Goal: Communication & Community: Share content

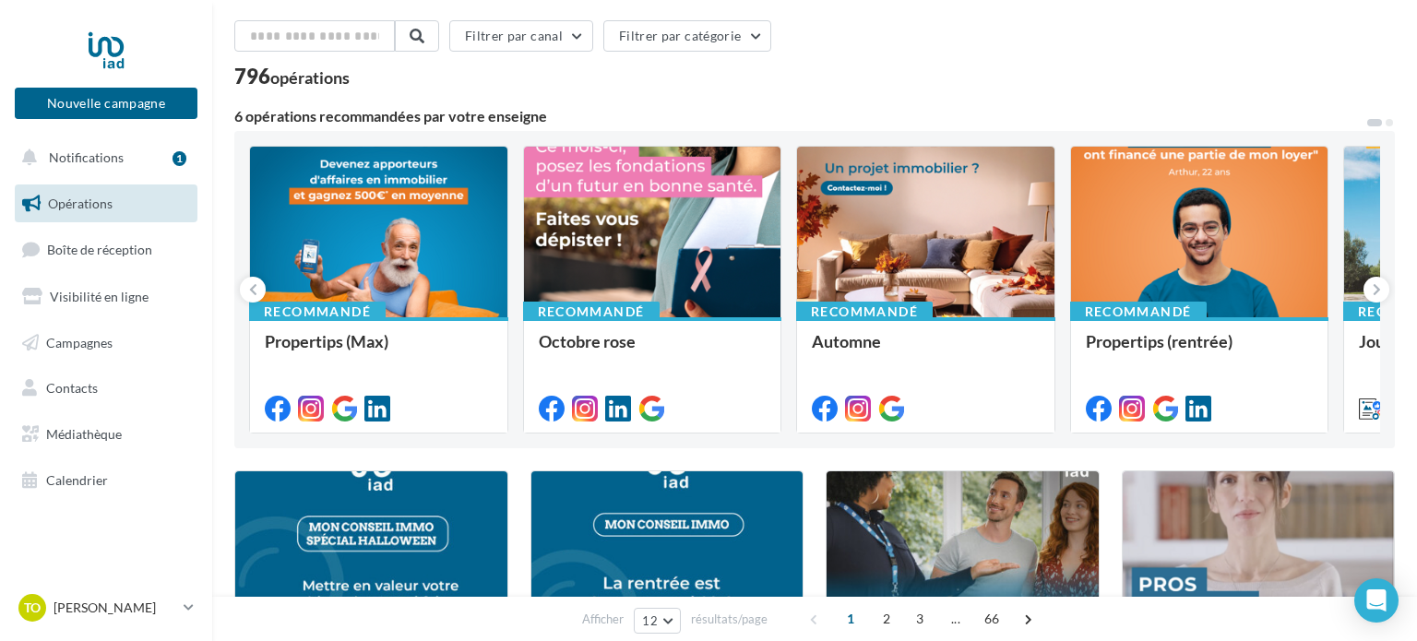
scroll to position [72, 0]
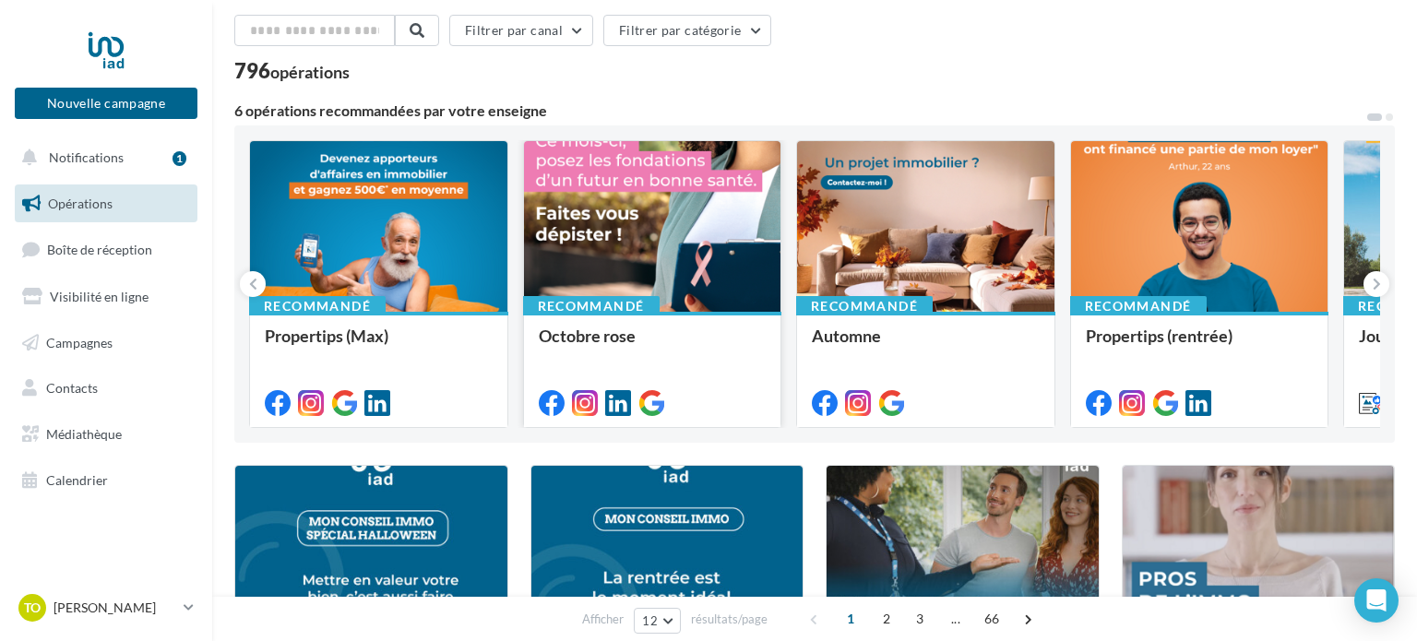
click at [738, 217] on div at bounding box center [652, 227] width 257 height 173
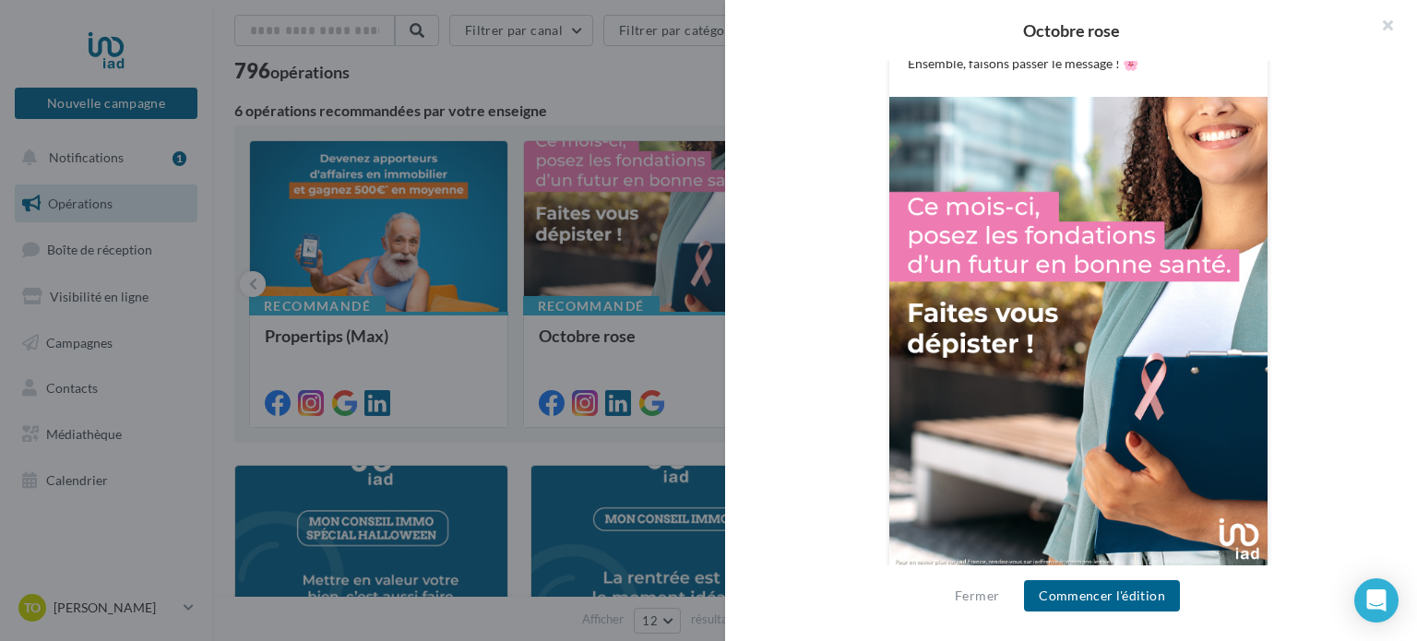
scroll to position [614, 0]
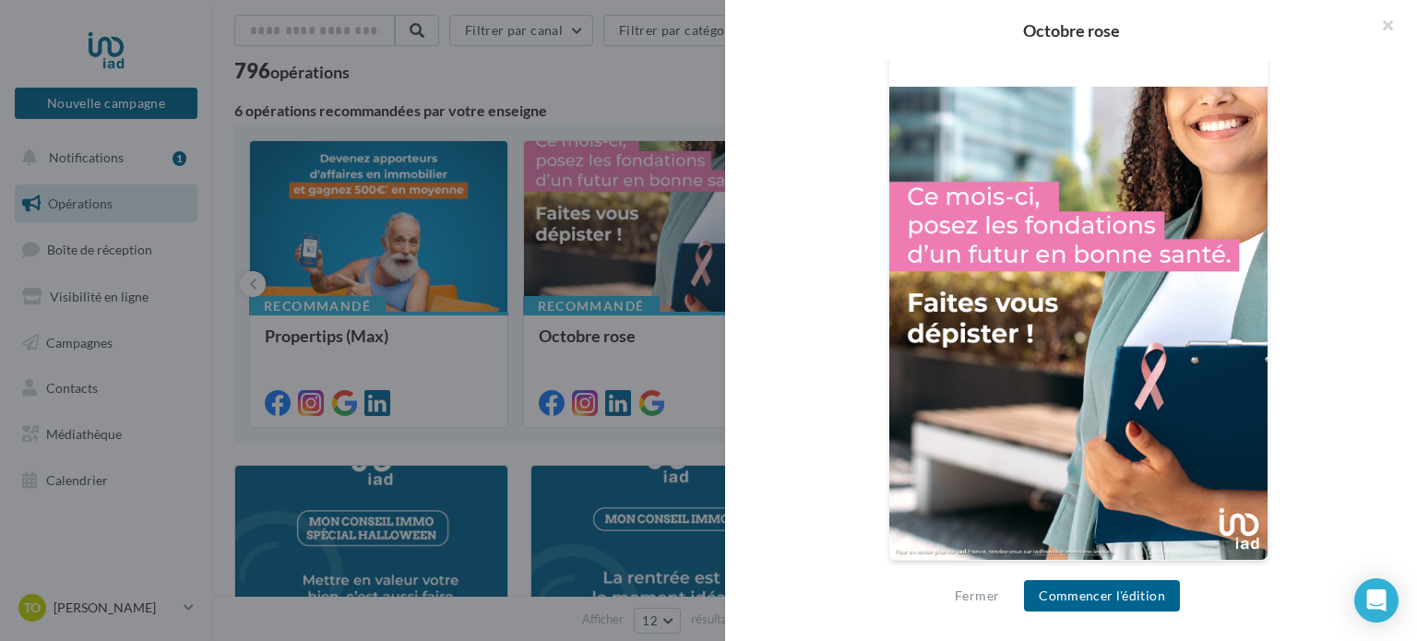
click at [451, 219] on div at bounding box center [708, 320] width 1417 height 641
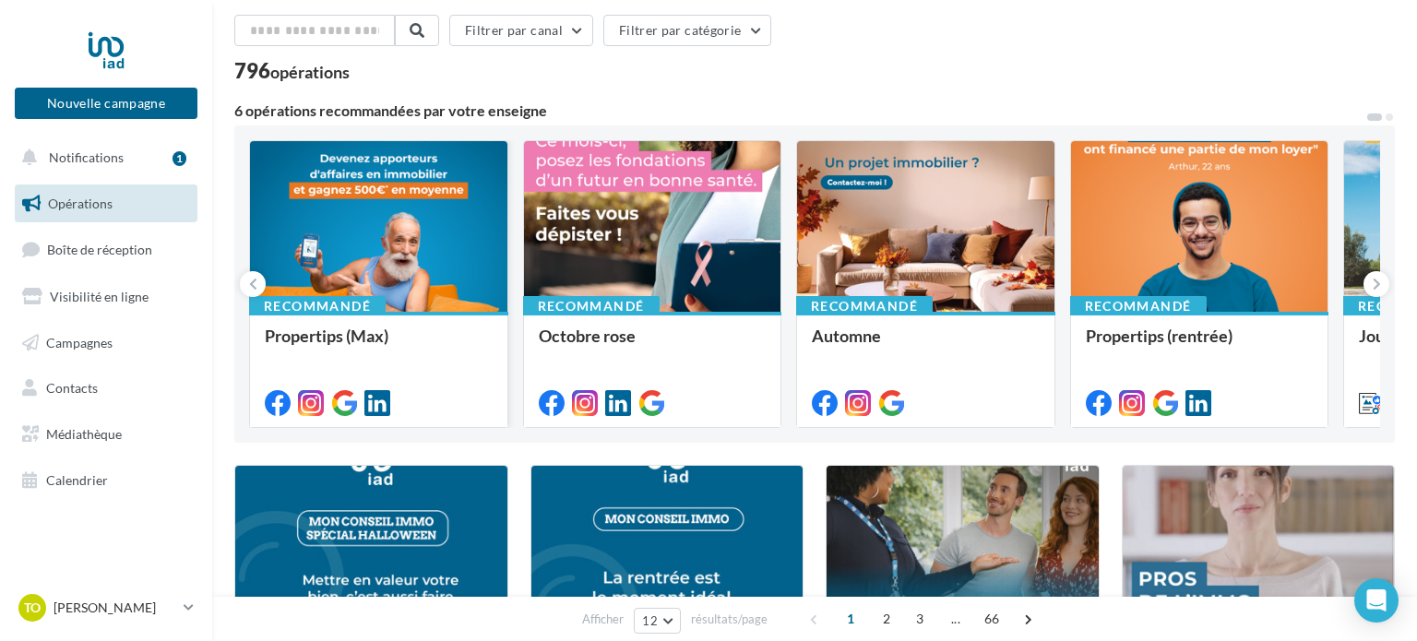
click at [364, 248] on div at bounding box center [378, 227] width 257 height 173
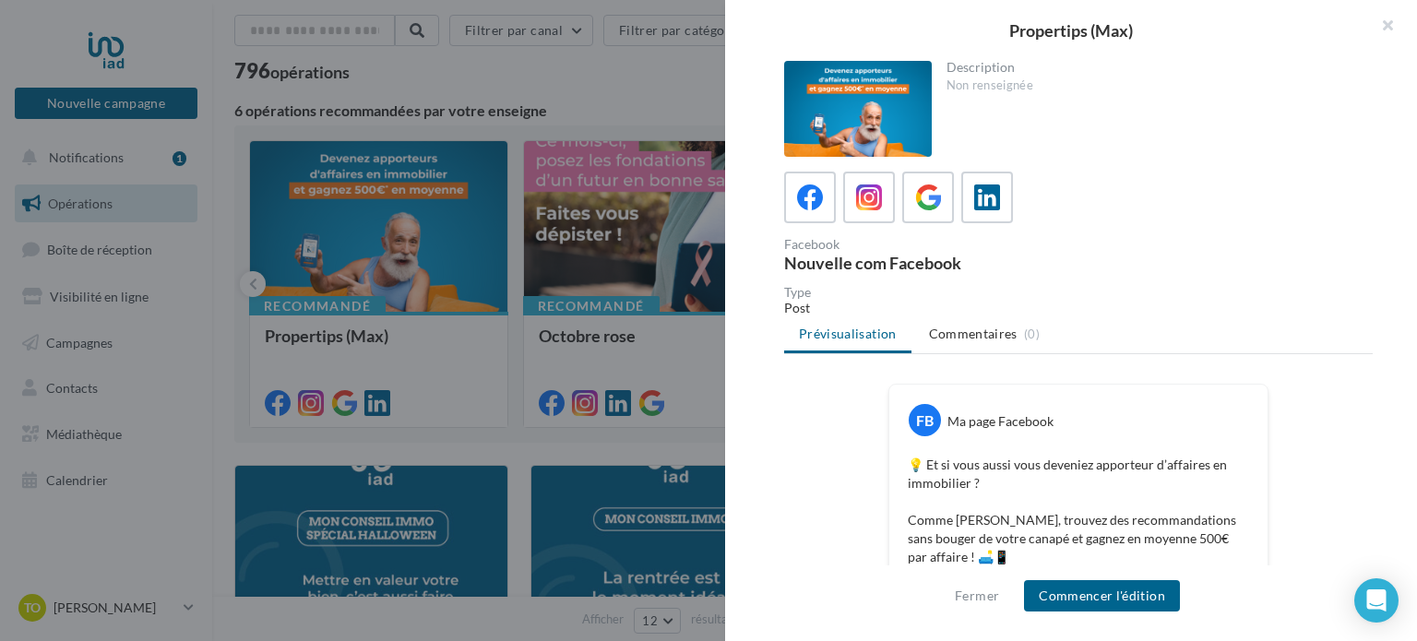
scroll to position [541, 0]
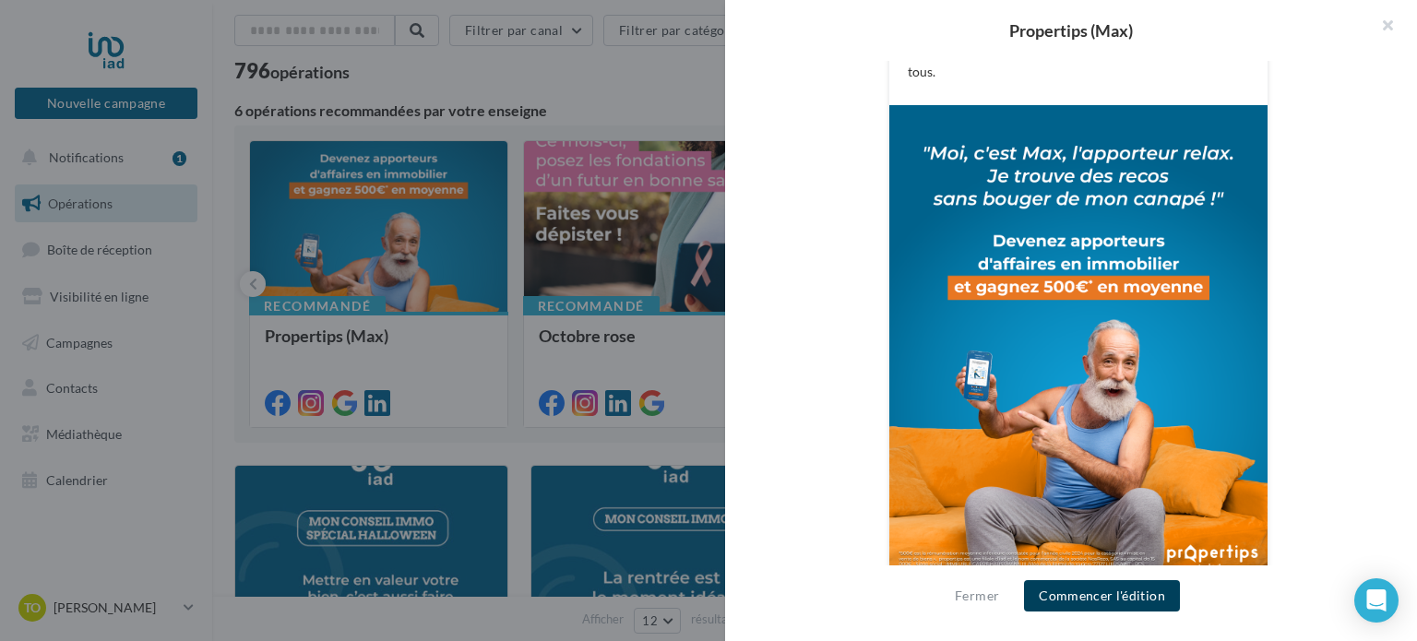
click at [1066, 591] on button "Commencer l'édition" at bounding box center [1102, 595] width 156 height 31
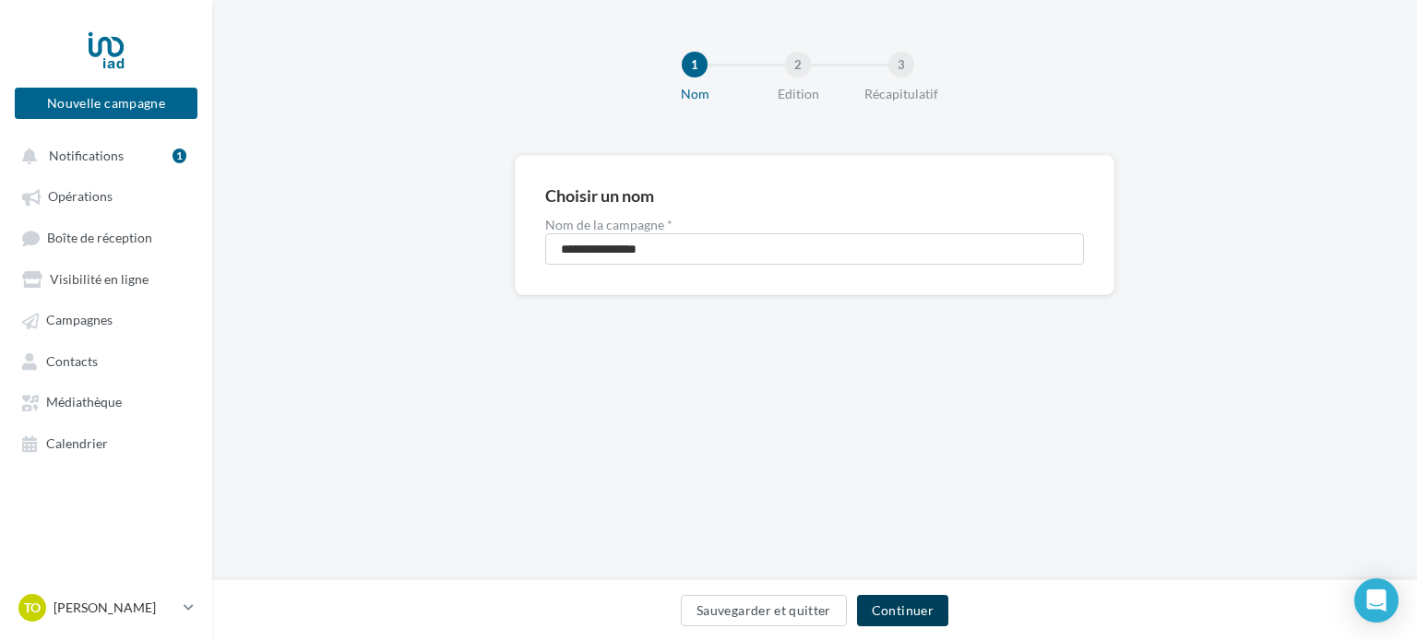
click at [876, 606] on button "Continuer" at bounding box center [902, 610] width 91 height 31
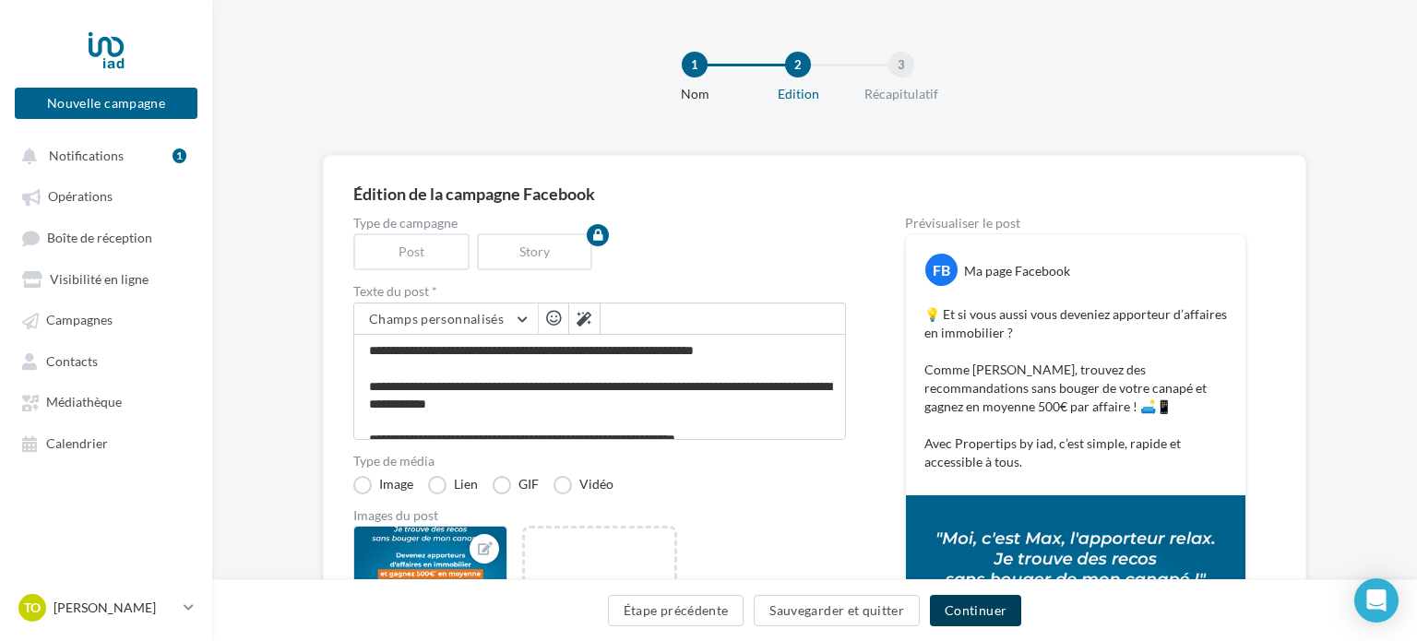
click at [968, 614] on button "Continuer" at bounding box center [975, 610] width 91 height 31
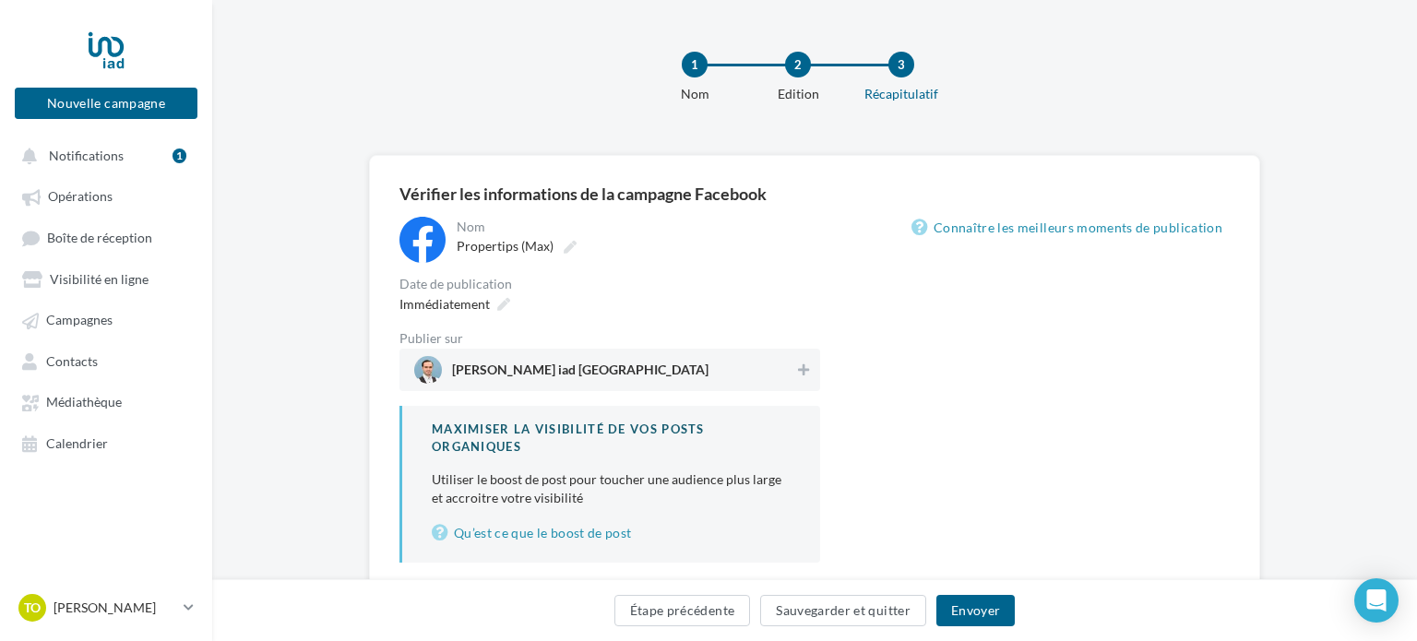
click at [815, 367] on div "Théo Corso iad France" at bounding box center [609, 370] width 421 height 42
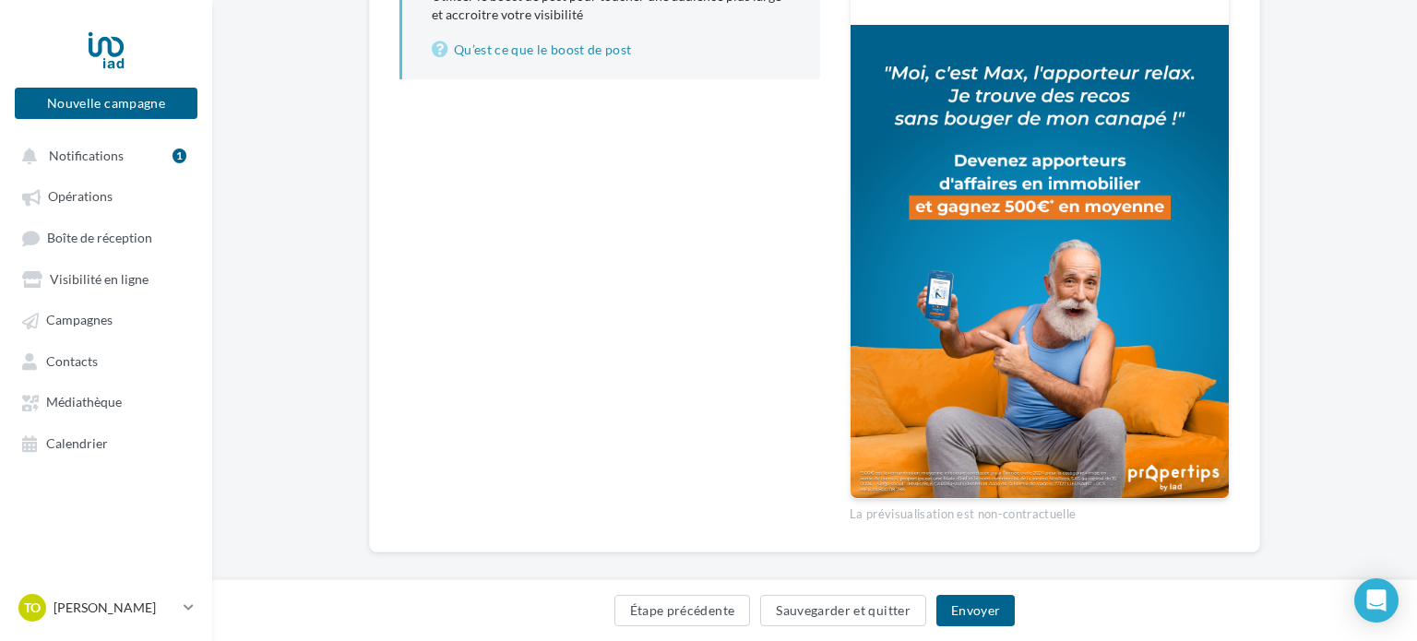
scroll to position [484, 0]
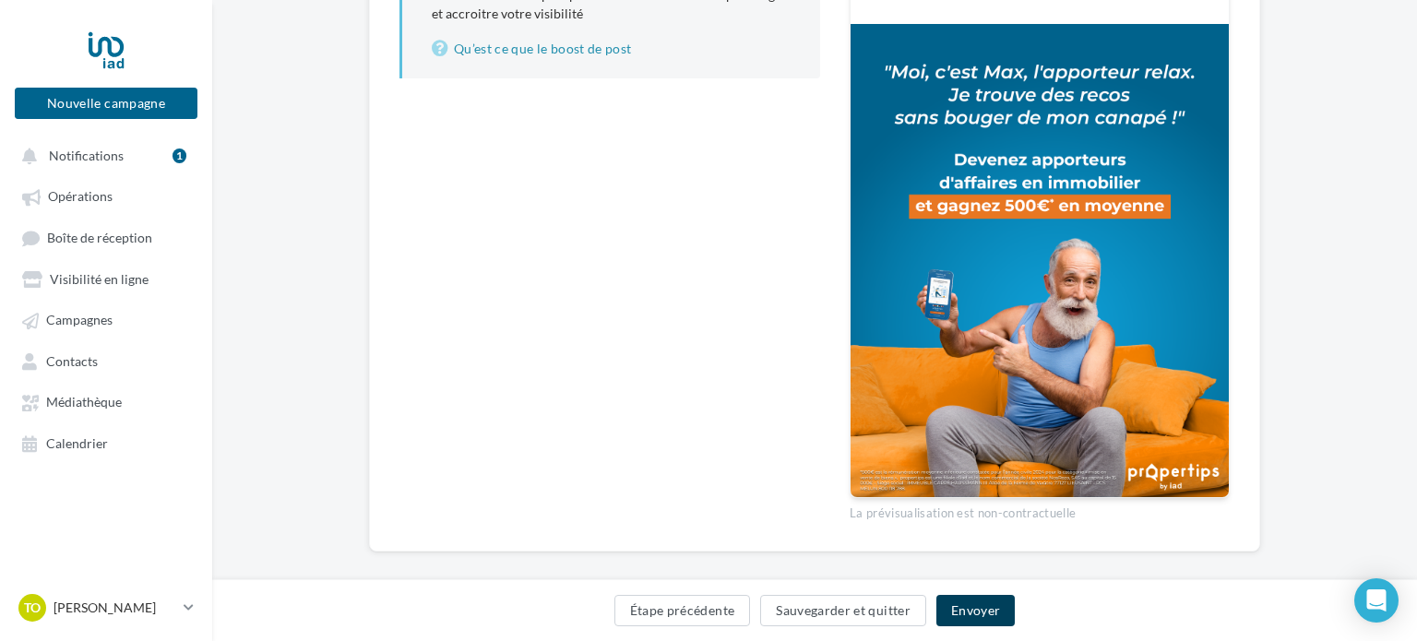
click at [989, 614] on button "Envoyer" at bounding box center [975, 610] width 78 height 31
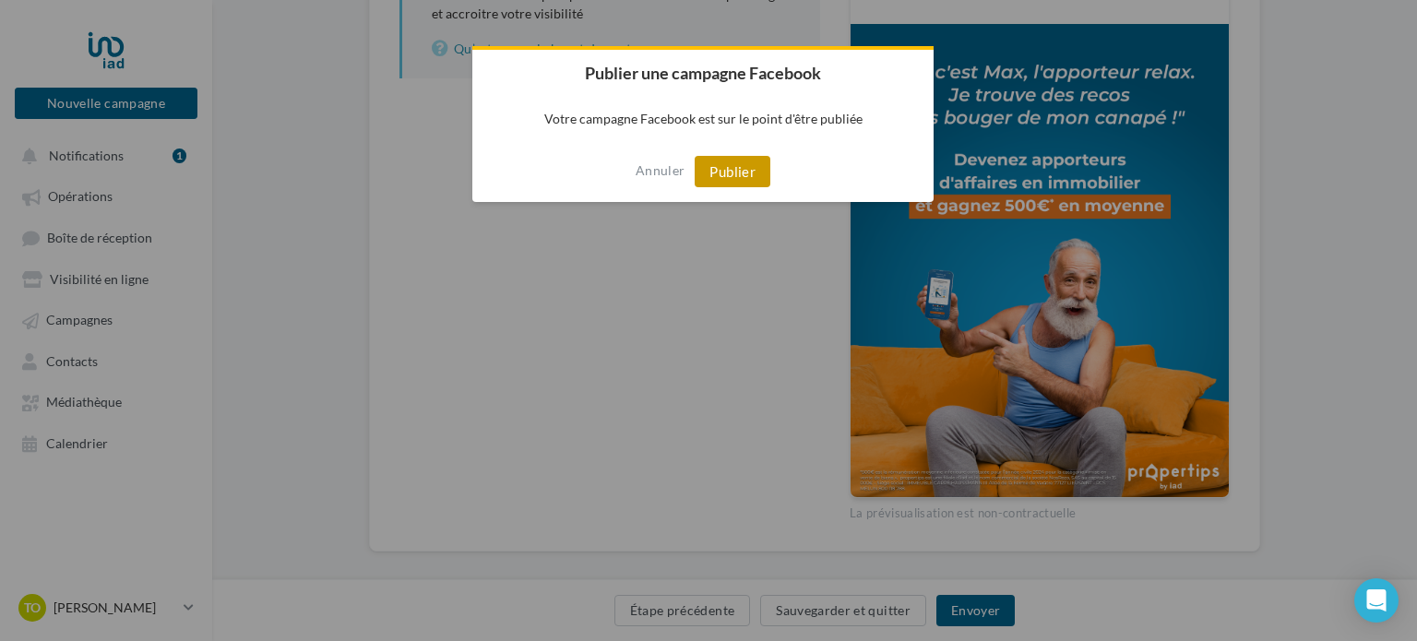
click at [705, 161] on button "Publier" at bounding box center [733, 171] width 76 height 31
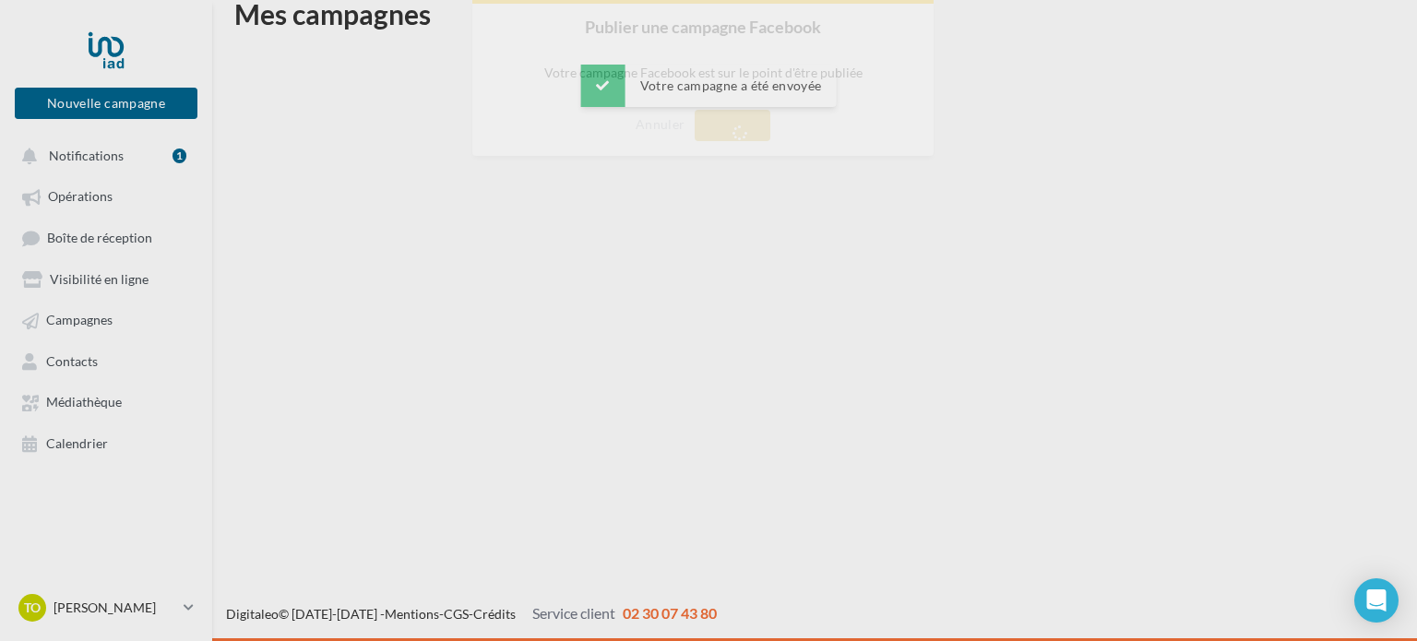
scroll to position [30, 0]
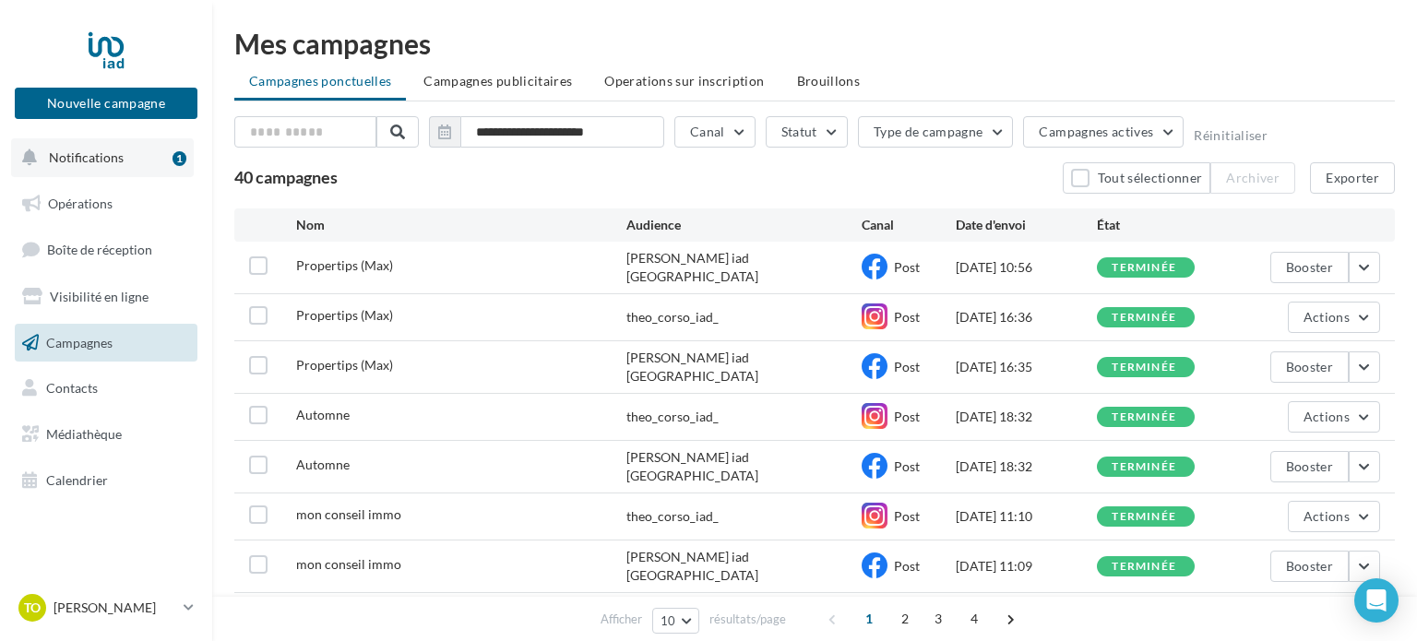
click at [102, 161] on span "Notifications" at bounding box center [86, 157] width 75 height 16
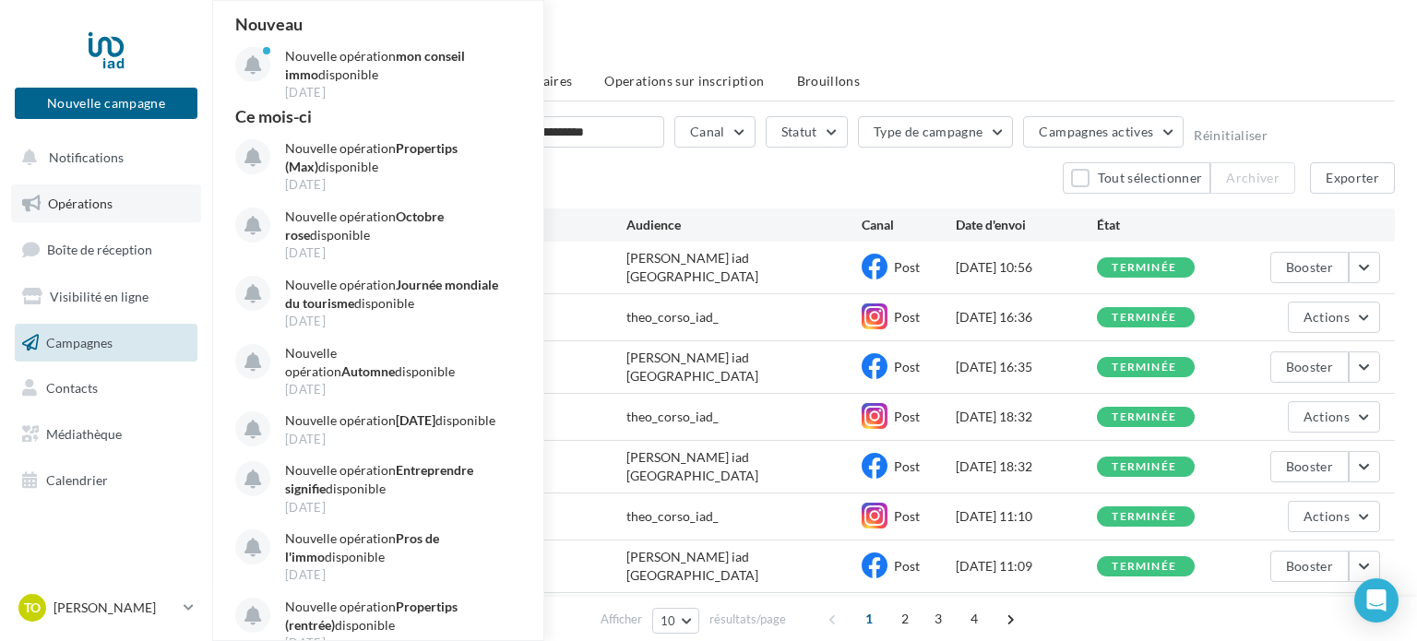
click at [99, 207] on span "Opérations" at bounding box center [80, 204] width 65 height 16
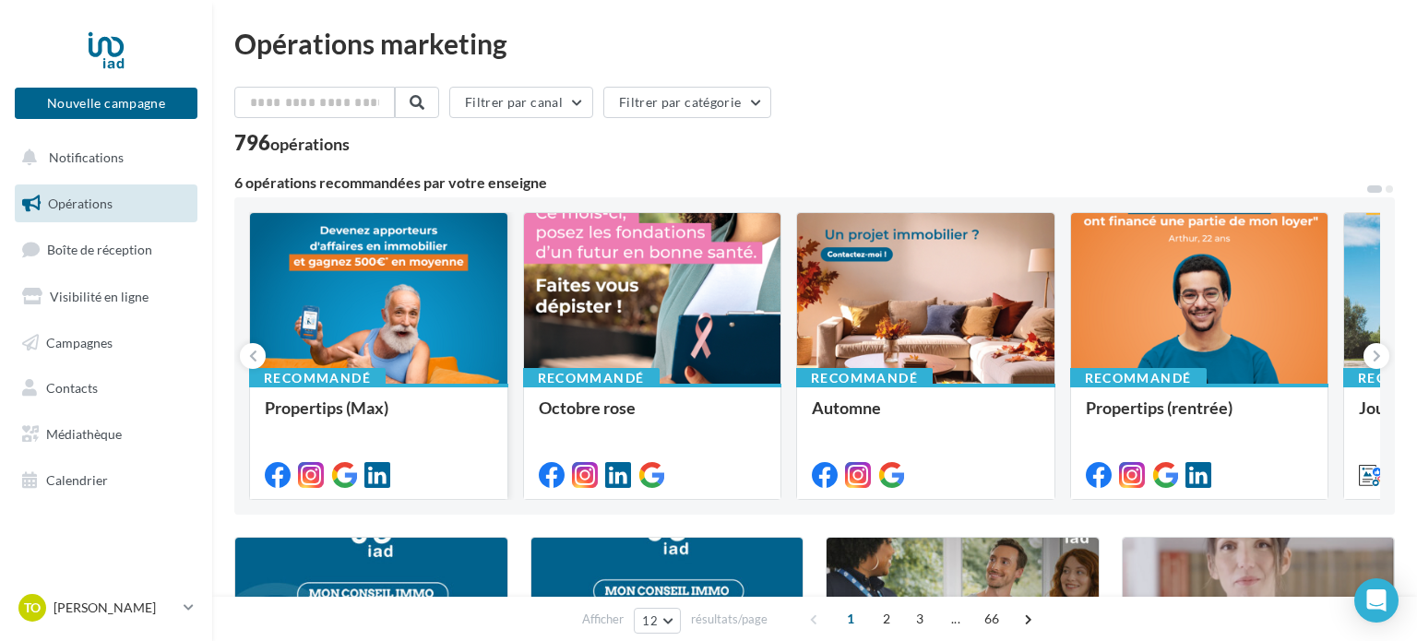
click at [397, 312] on div at bounding box center [378, 299] width 257 height 173
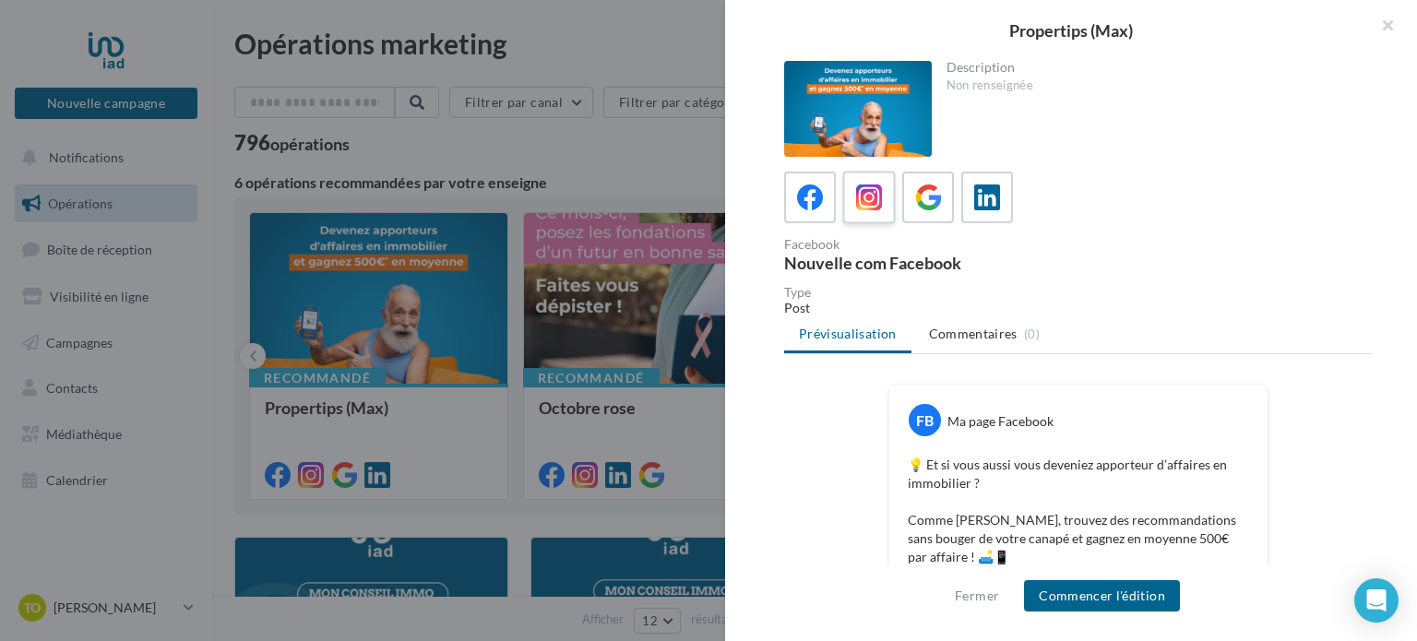
click at [876, 186] on icon at bounding box center [869, 198] width 27 height 27
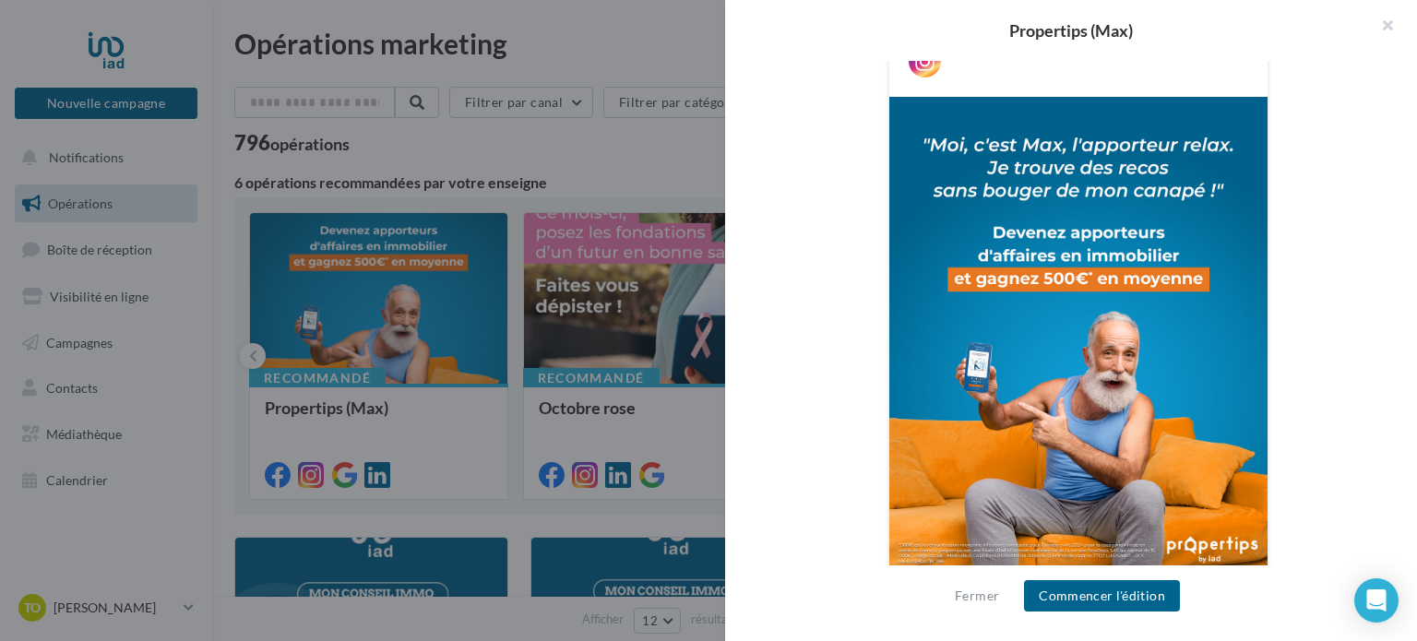
scroll to position [734, 0]
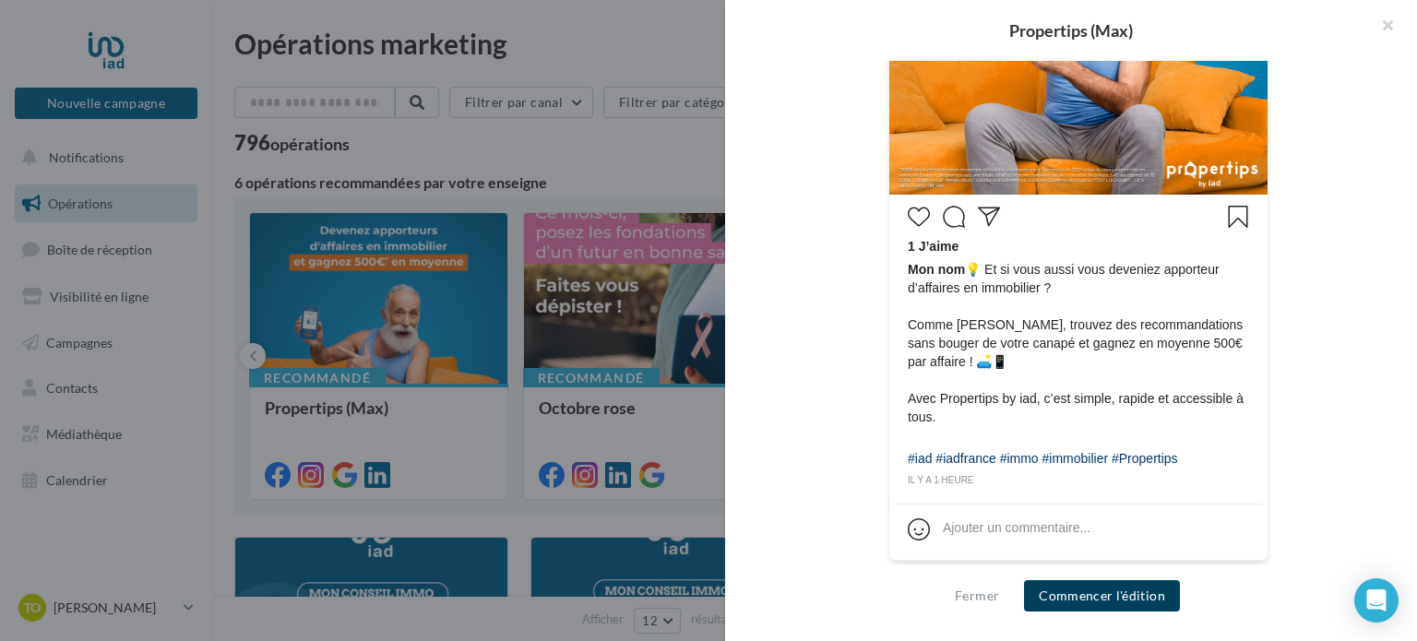
click at [1071, 592] on button "Commencer l'édition" at bounding box center [1102, 595] width 156 height 31
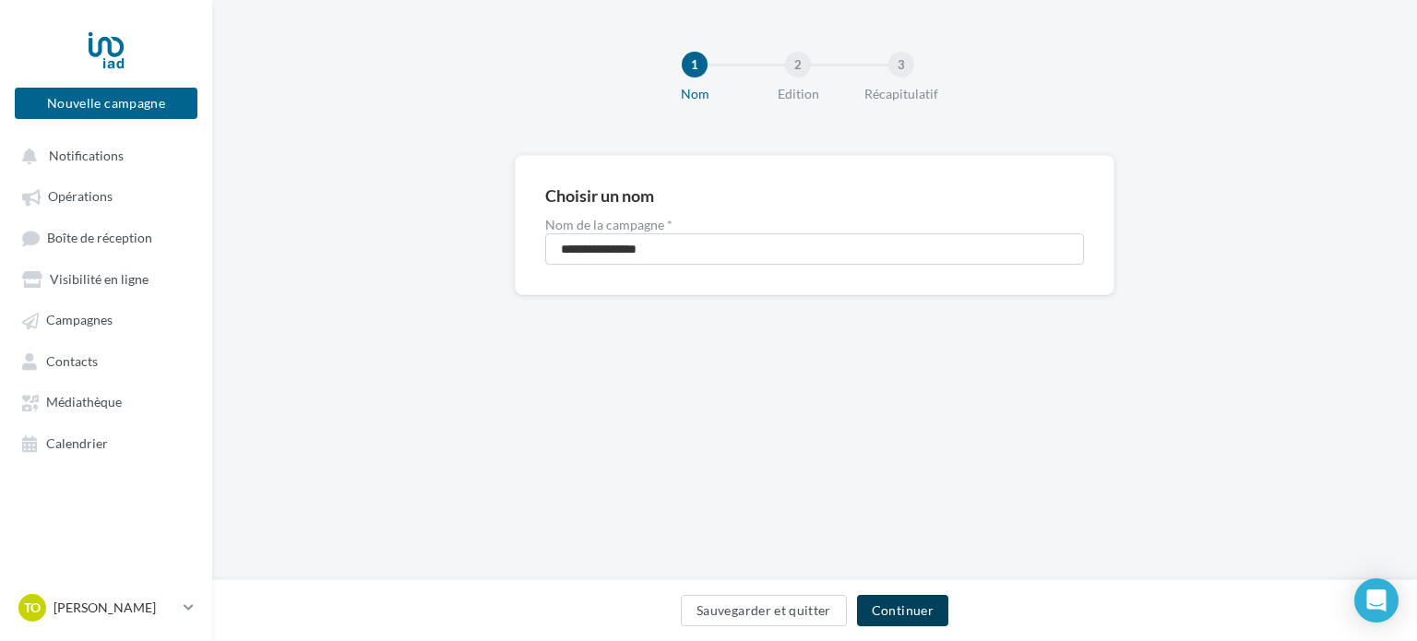
click at [933, 614] on button "Continuer" at bounding box center [902, 610] width 91 height 31
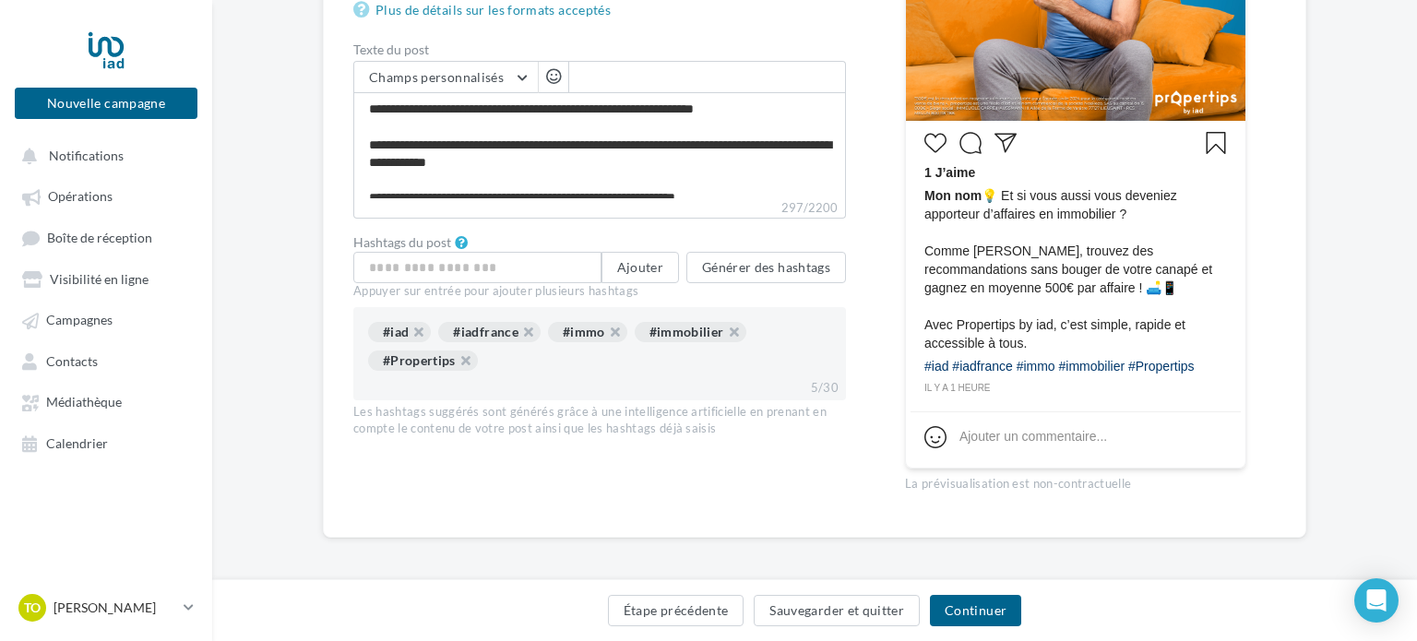
scroll to position [613, 0]
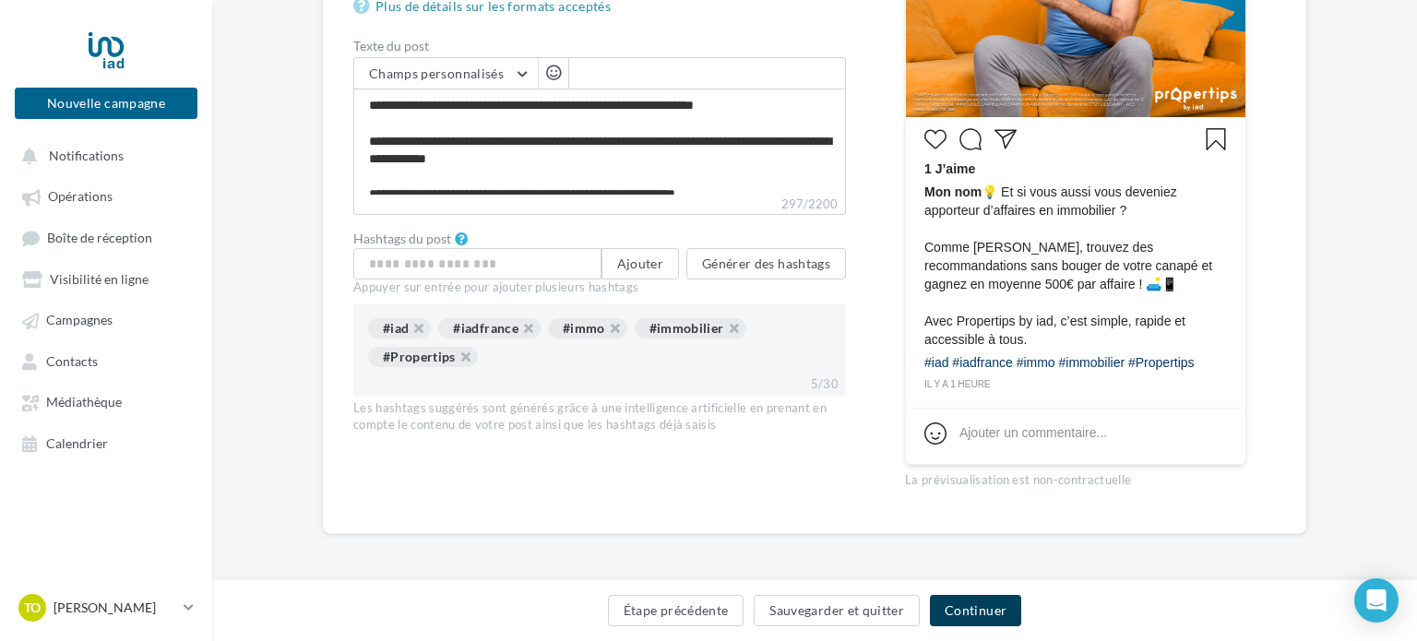
click at [980, 610] on button "Continuer" at bounding box center [975, 610] width 91 height 31
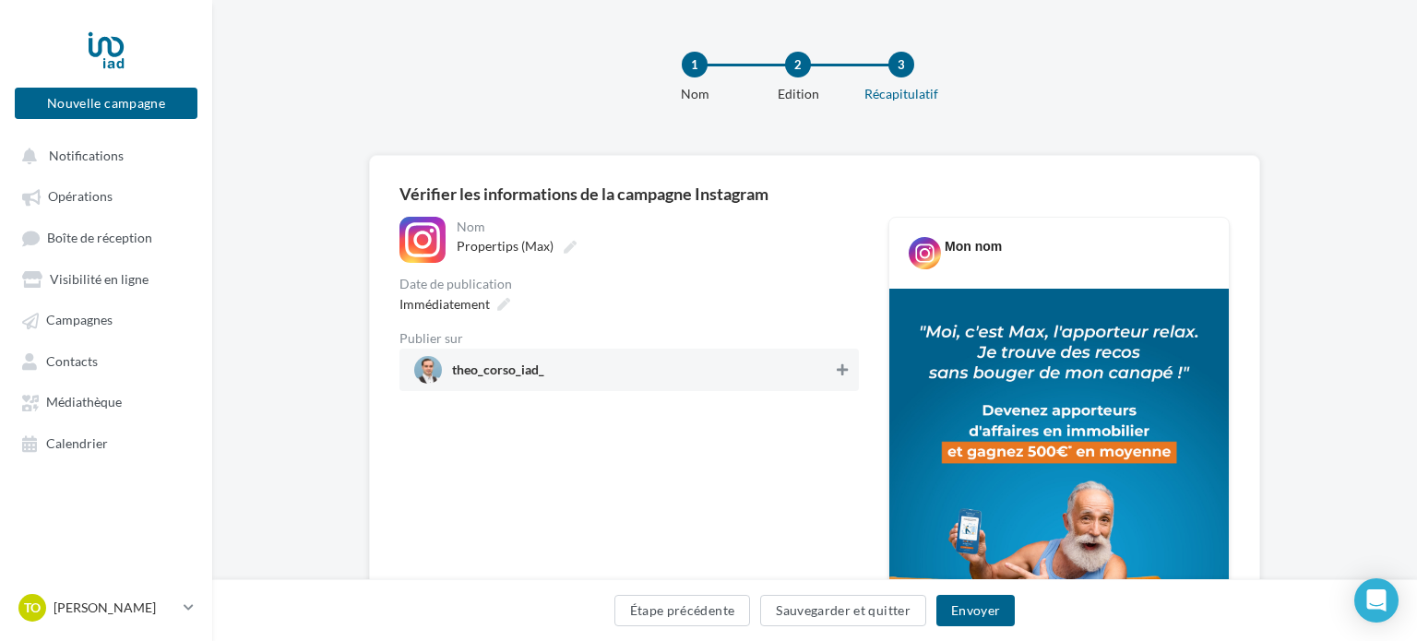
click at [838, 369] on icon at bounding box center [842, 369] width 11 height 13
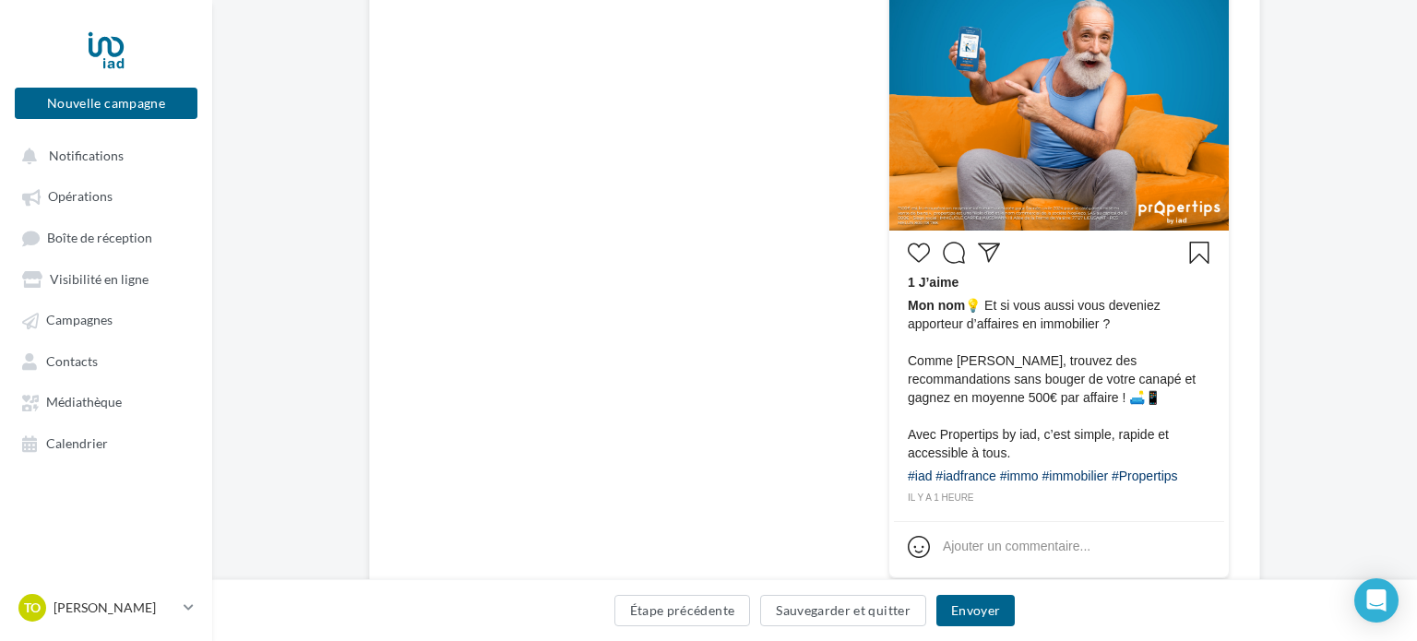
scroll to position [597, 0]
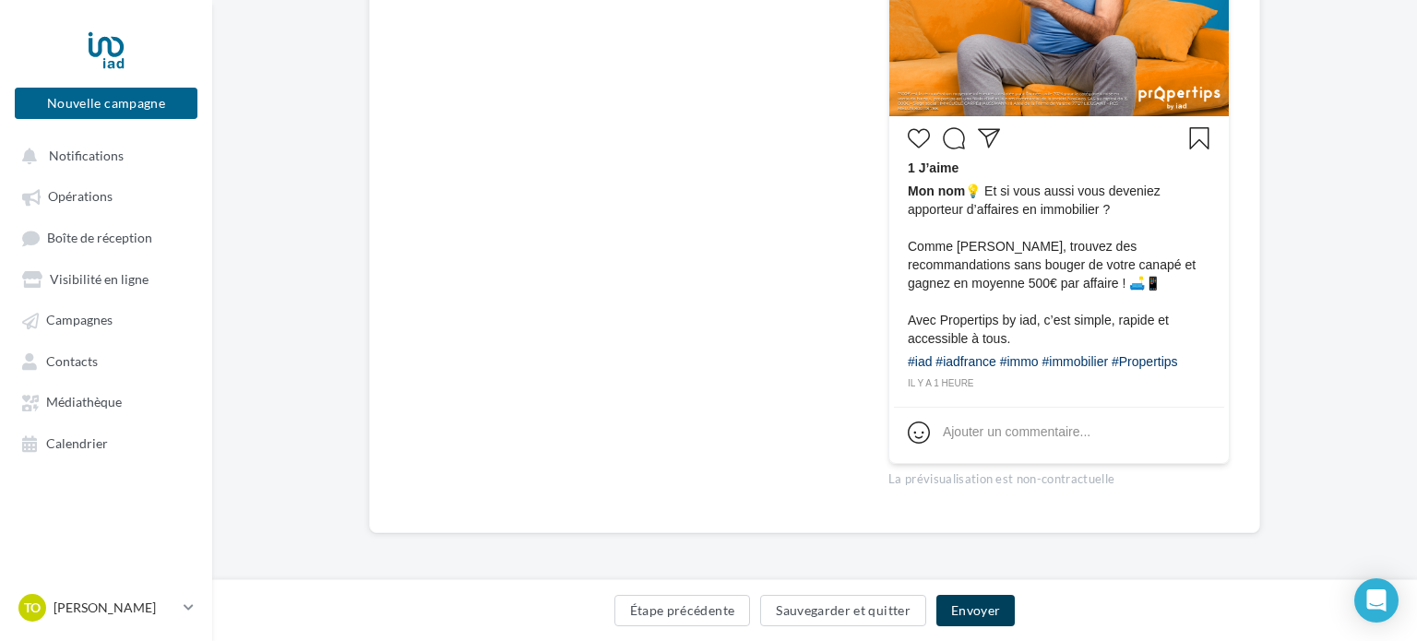
click at [979, 614] on button "Envoyer" at bounding box center [975, 610] width 78 height 31
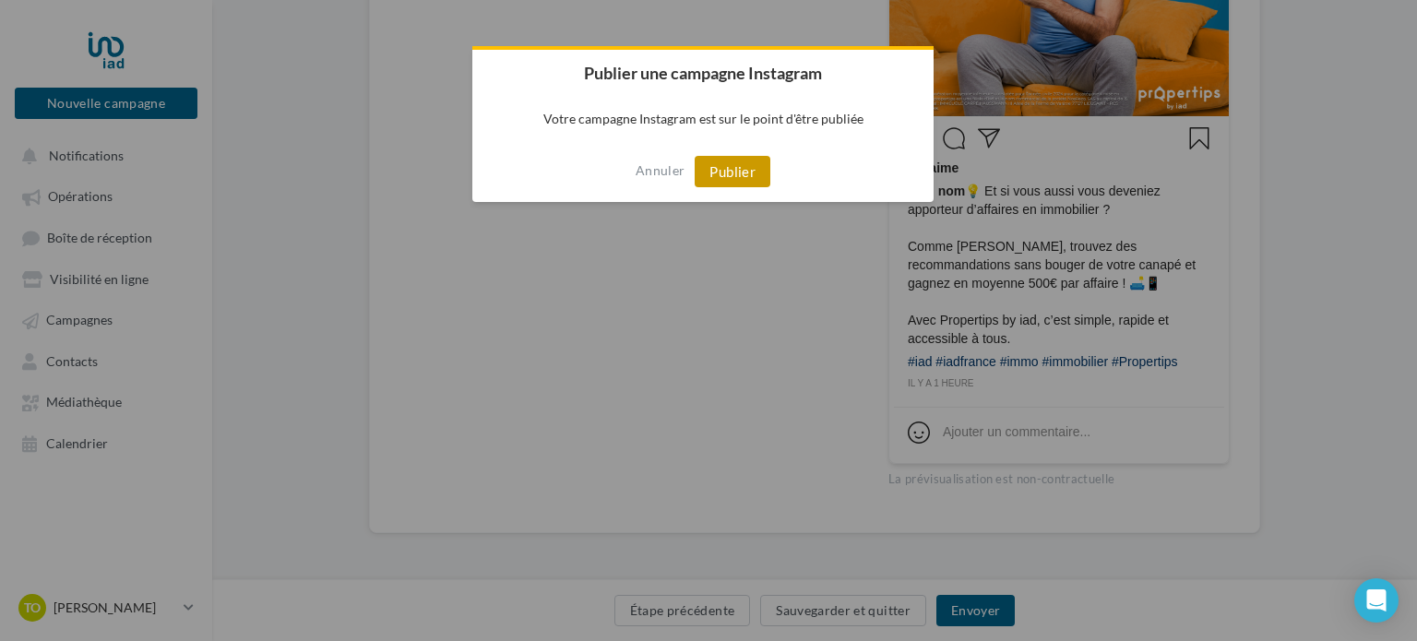
click at [759, 174] on button "Publier" at bounding box center [733, 171] width 76 height 31
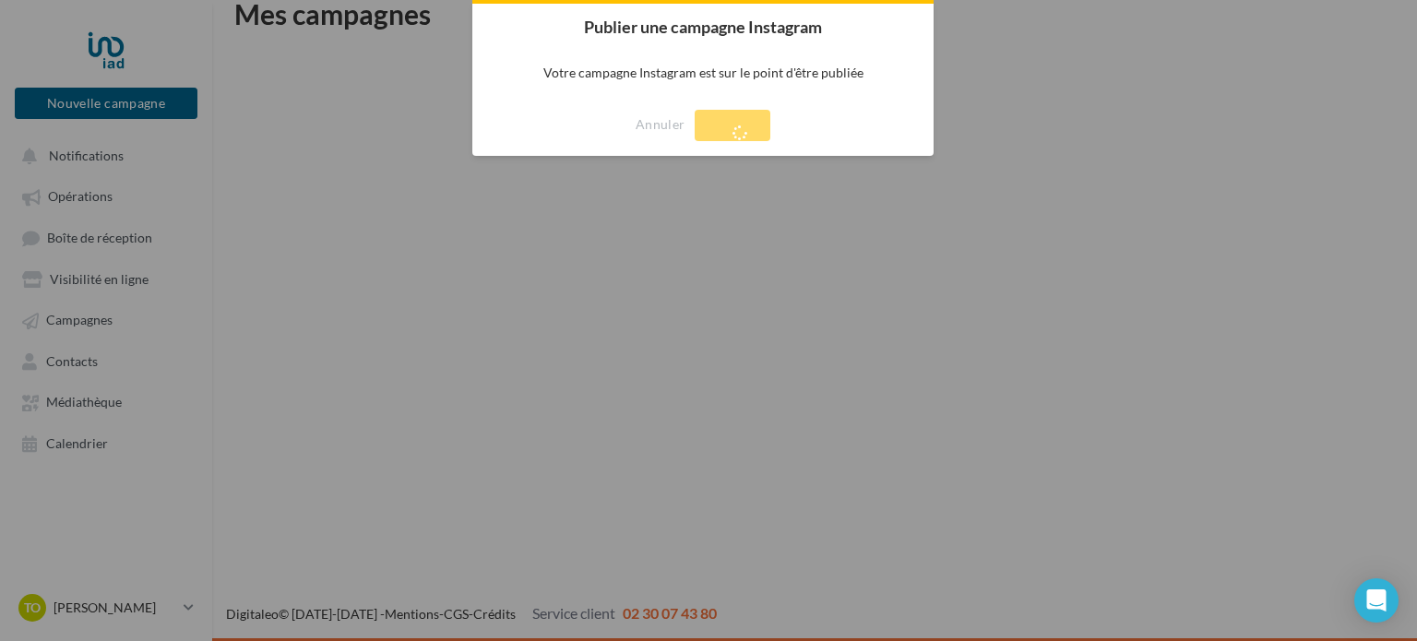
scroll to position [30, 0]
